Goal: Information Seeking & Learning: Learn about a topic

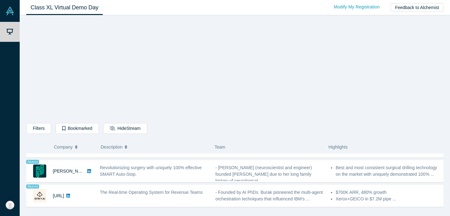
scroll to position [535, 0]
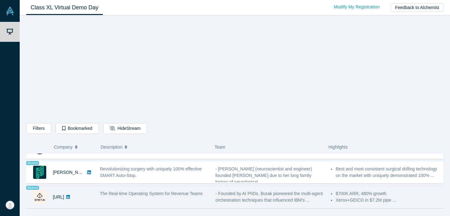
click at [163, 193] on span "The Real-time Operating System for Revenue Teams" at bounding box center [151, 193] width 103 height 5
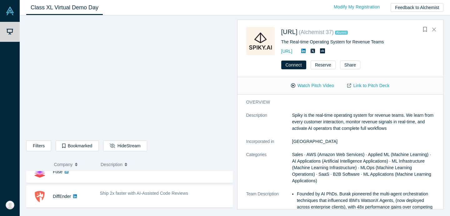
scroll to position [0, 0]
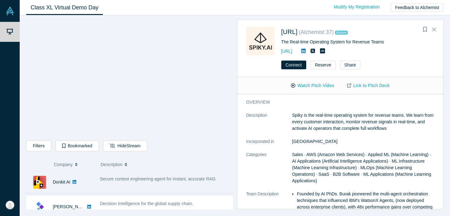
click at [162, 184] on div "Secure context engineering agent for instant, accurate RAG" at bounding box center [165, 183] width 136 height 20
